Goal: Find specific page/section: Find specific page/section

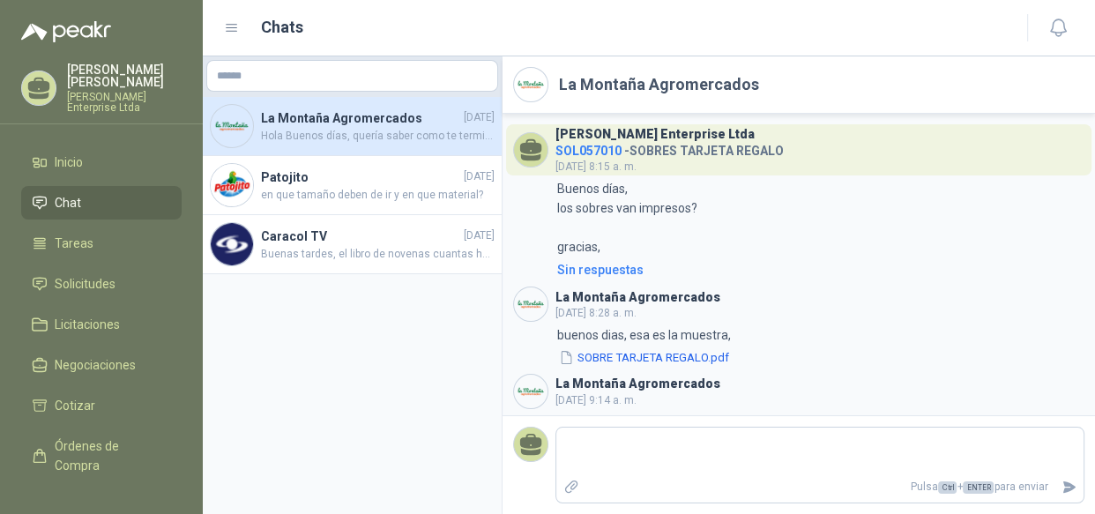
scroll to position [1342, 0]
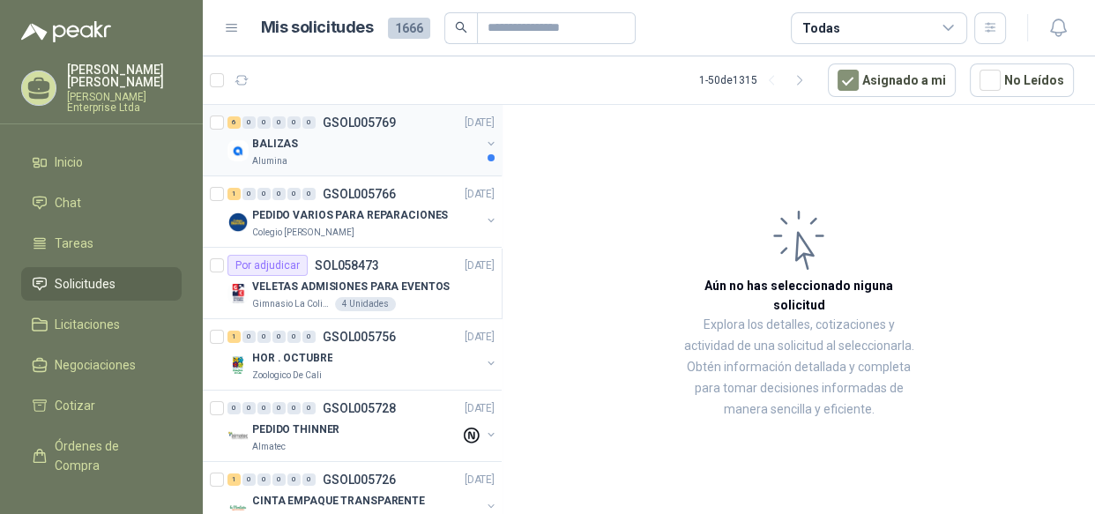
click at [398, 141] on div "BALIZAS" at bounding box center [366, 143] width 228 height 21
